Goal: Find specific page/section: Find specific page/section

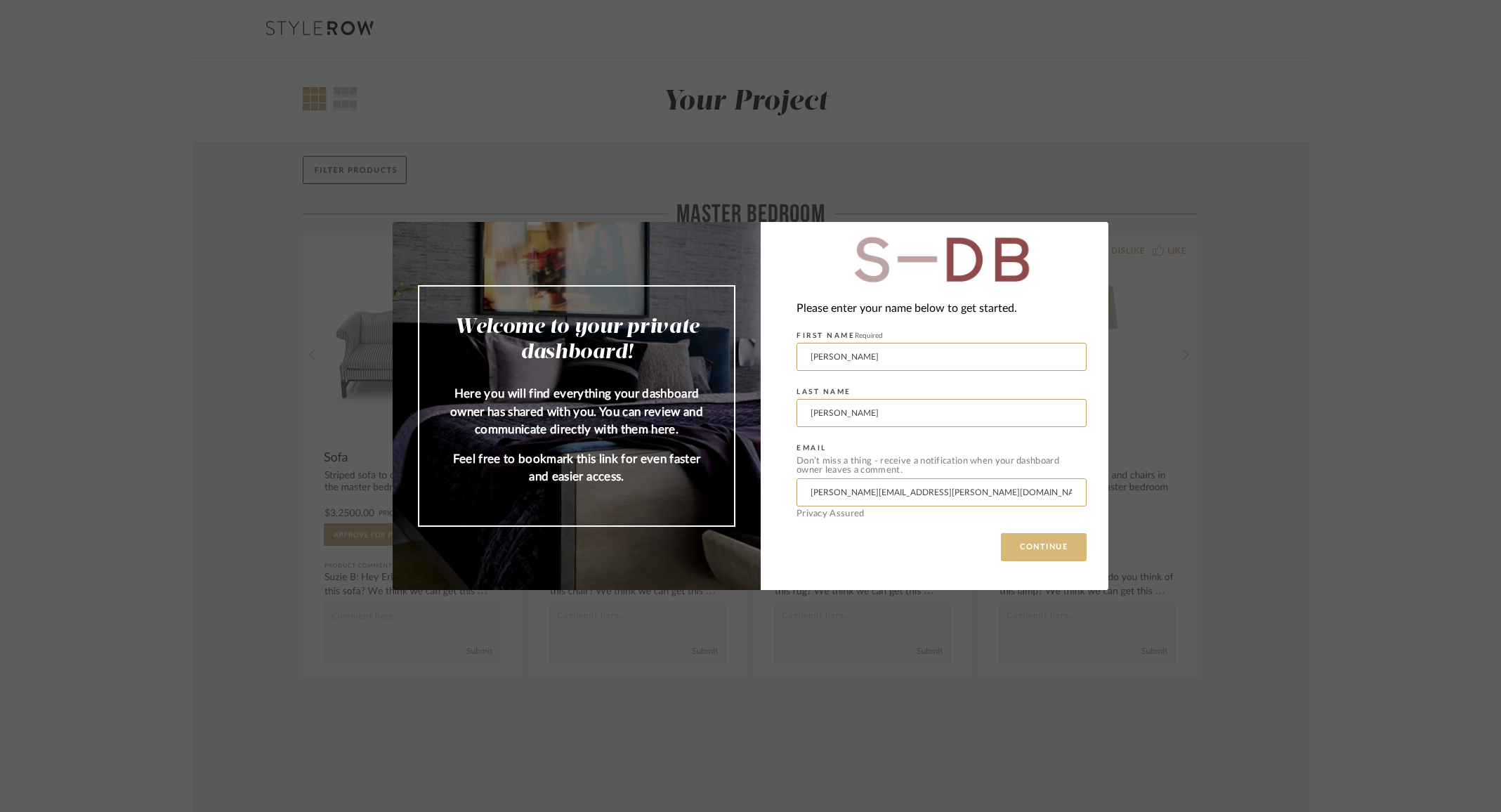
click at [1038, 556] on button "CONTINUE" at bounding box center [1043, 546] width 85 height 28
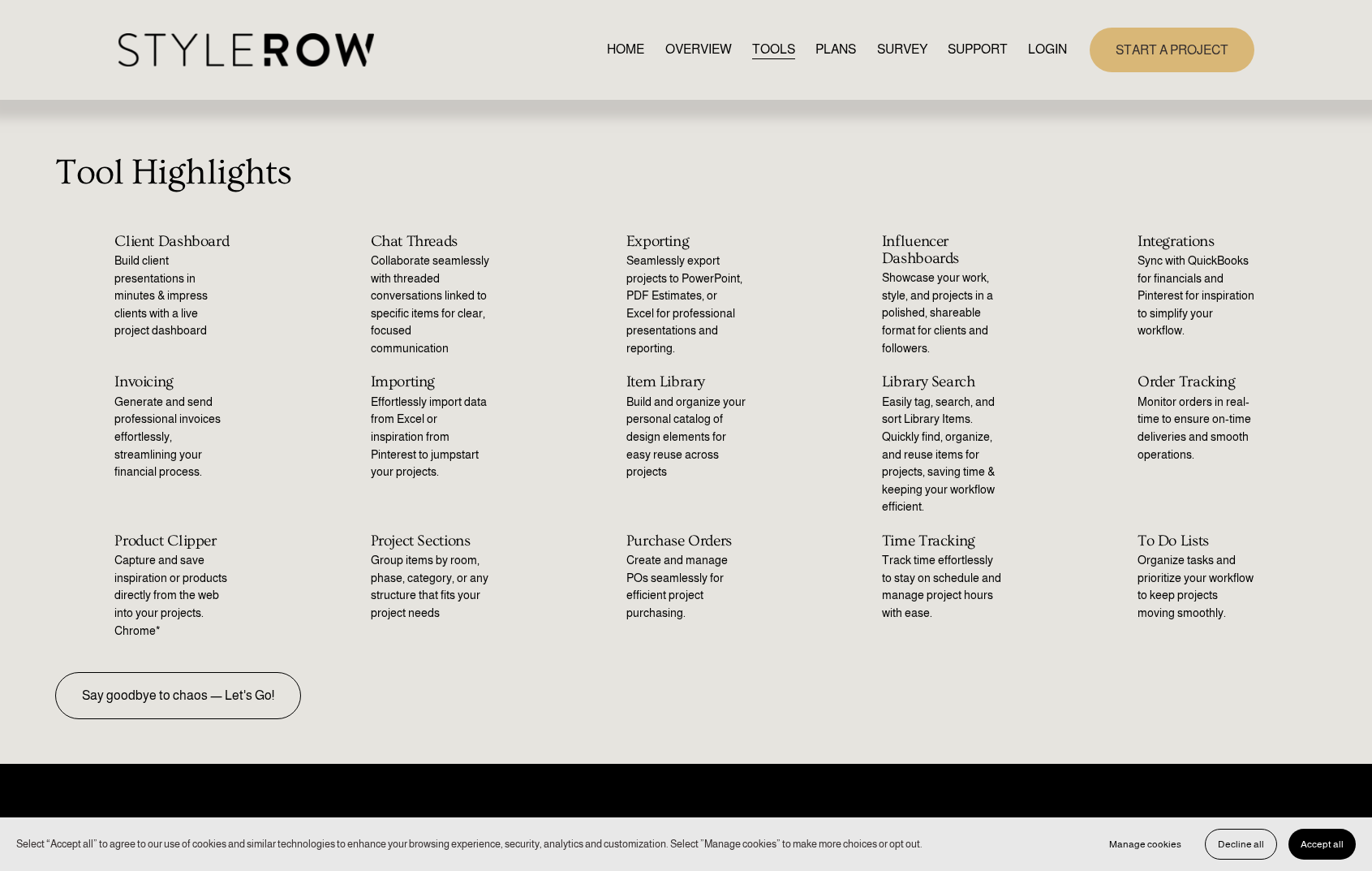
click at [806, 280] on ul "Client Dashboard Build client presentations in minutes & impress clients with a…" at bounding box center [686, 436] width 1372 height 407
click at [707, 263] on p "Seamlessly export projects to PowerPoint, PDF Estimates, or Excel for professio…" at bounding box center [686, 304] width 120 height 105
click at [796, 326] on div "Exporting Seamlessly export projects to PowerPoint, PDF Estimates, or Excel for…" at bounding box center [686, 294] width 239 height 125
